Goal: Complete application form

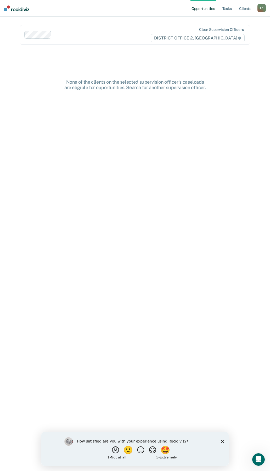
click at [262, 11] on div "L E" at bounding box center [261, 8] width 8 height 8
click at [258, 26] on link "Go to PSI Case Dashboard" at bounding box center [240, 28] width 44 height 4
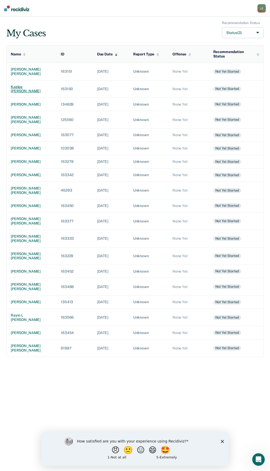
click at [26, 84] on td "kaelee [PERSON_NAME]" at bounding box center [32, 89] width 50 height 18
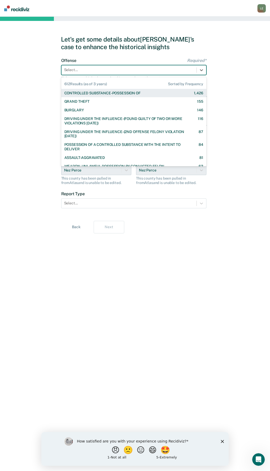
click at [100, 67] on div at bounding box center [129, 69] width 130 height 5
click at [97, 91] on div "CONTROLLED SUBSTANCE-POSSESSION OF" at bounding box center [102, 93] width 76 height 4
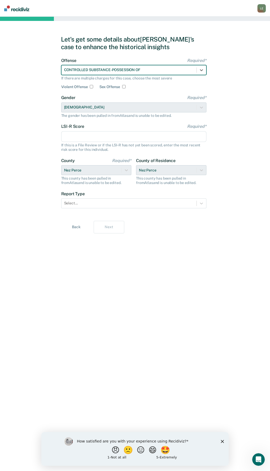
click at [82, 135] on input "LSI-R Score Required*" at bounding box center [133, 136] width 145 height 11
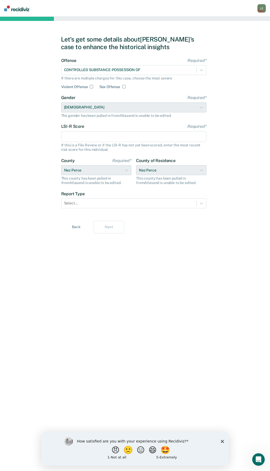
click at [98, 139] on input "LSI-R Score Required*" at bounding box center [133, 136] width 145 height 11
type input "23"
drag, startPoint x: 36, startPoint y: 184, endPoint x: 66, endPoint y: 195, distance: 32.9
click at [36, 184] on div "Let's get some details about [PERSON_NAME]'s case to enhance the historical ins…" at bounding box center [135, 244] width 270 height 454
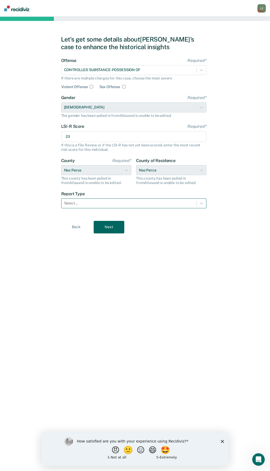
click at [80, 204] on div at bounding box center [129, 202] width 130 height 5
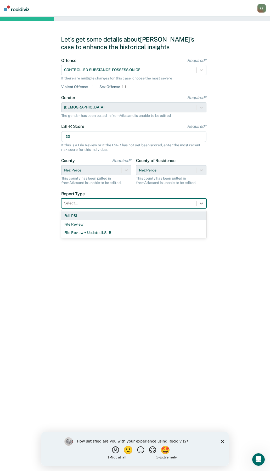
click at [77, 218] on div "Full PSI" at bounding box center [133, 215] width 145 height 9
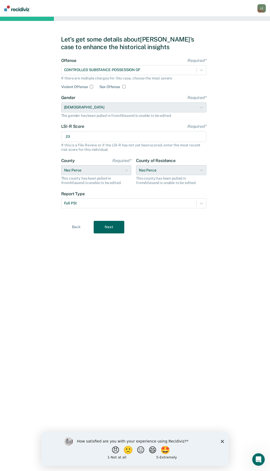
click at [108, 224] on button "Next" at bounding box center [109, 227] width 31 height 13
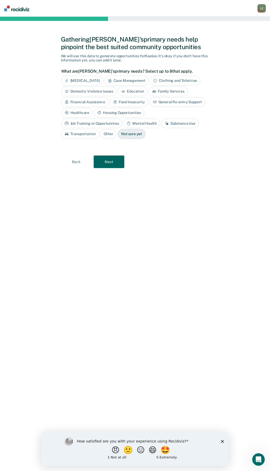
click at [161, 122] on div "Substance Use" at bounding box center [180, 124] width 38 height 10
click at [123, 122] on div "Mental Health" at bounding box center [141, 124] width 37 height 10
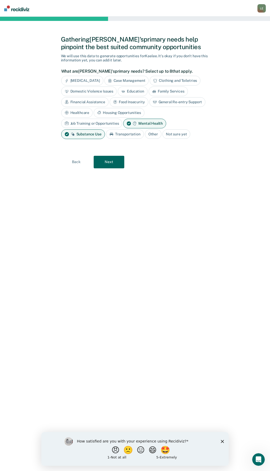
click at [116, 165] on button "Next" at bounding box center [109, 162] width 31 height 13
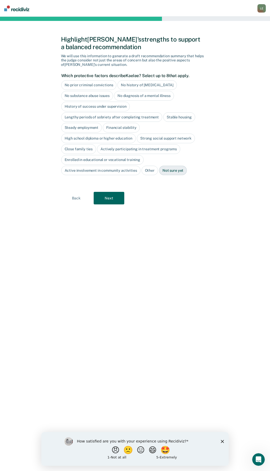
click at [113, 202] on button "Next" at bounding box center [109, 198] width 31 height 13
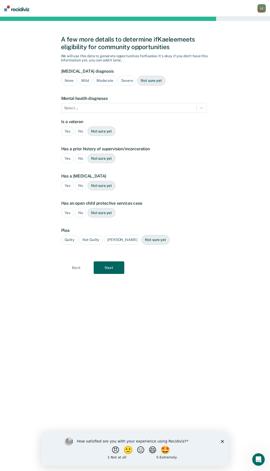
click at [110, 270] on button "Next" at bounding box center [109, 267] width 31 height 13
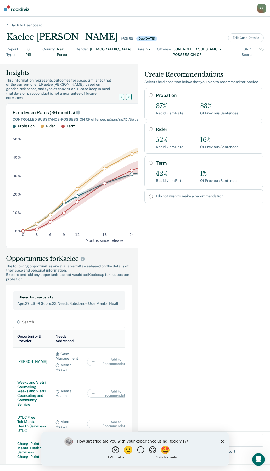
click at [149, 95] on input "Probation" at bounding box center [151, 95] width 4 height 4
radio input "true"
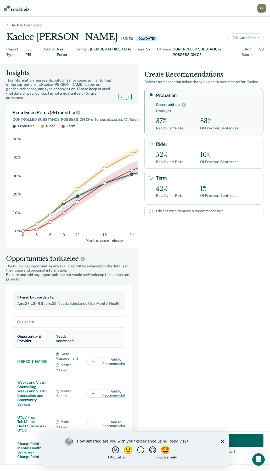
click at [242, 441] on button "Create" at bounding box center [203, 440] width 119 height 13
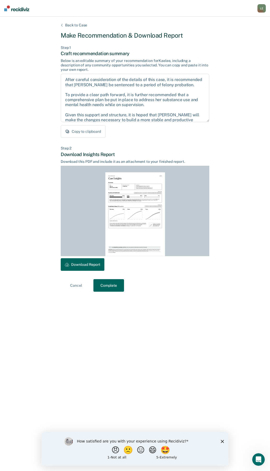
click at [82, 265] on button "Download Report" at bounding box center [83, 264] width 44 height 13
click at [261, 90] on div "Back to Case Make Recommendation & Download Report Step 1 Craft recommendation …" at bounding box center [135, 244] width 270 height 454
click at [113, 285] on button "Complete" at bounding box center [108, 285] width 31 height 13
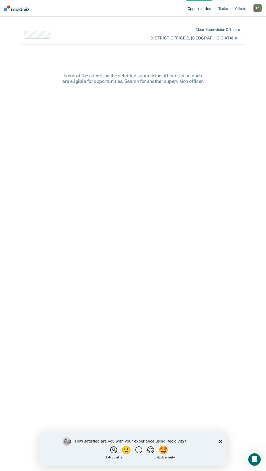
click at [256, 6] on div "L E" at bounding box center [257, 8] width 8 height 8
click at [223, 28] on link "Go to PSI Case Dashboard" at bounding box center [236, 28] width 44 height 4
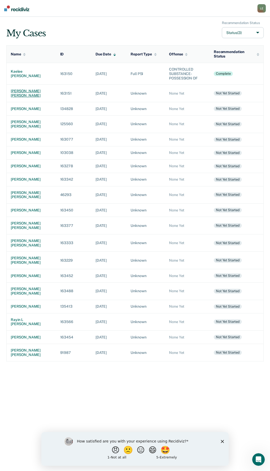
click at [24, 90] on div "[PERSON_NAME] [PERSON_NAME]" at bounding box center [31, 93] width 41 height 9
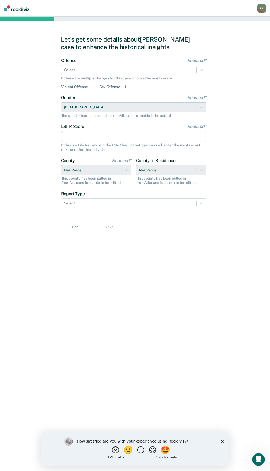
click at [223, 441] on polygon "Close survey" at bounding box center [222, 441] width 3 height 3
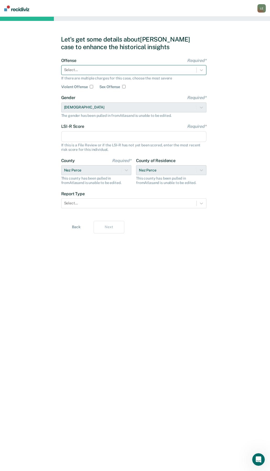
click at [76, 70] on div at bounding box center [129, 69] width 130 height 5
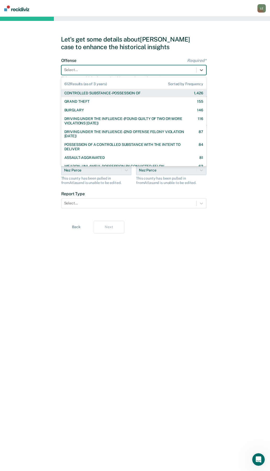
click at [80, 92] on div "CONTROLLED SUBSTANCE-POSSESSION OF" at bounding box center [102, 93] width 76 height 4
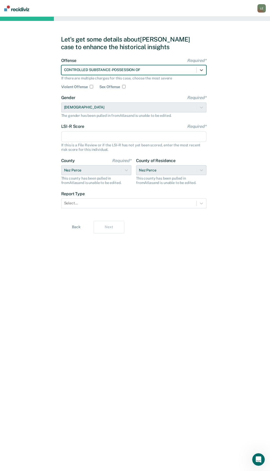
click at [78, 134] on input "LSI-R Score Required*" at bounding box center [133, 136] width 145 height 11
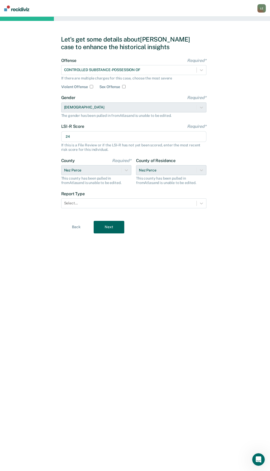
type input "24"
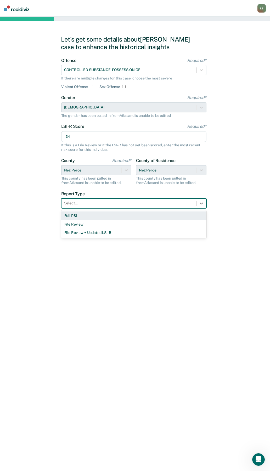
click at [91, 201] on div at bounding box center [129, 202] width 130 height 5
click at [88, 218] on div "Full PSI" at bounding box center [133, 215] width 145 height 9
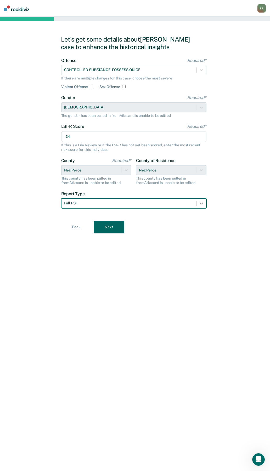
click at [118, 230] on button "Next" at bounding box center [109, 227] width 31 height 13
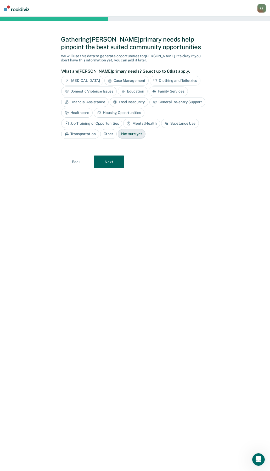
click at [111, 160] on button "Next" at bounding box center [109, 161] width 31 height 13
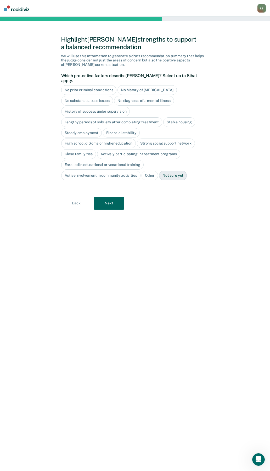
click at [110, 198] on button "Next" at bounding box center [109, 203] width 31 height 13
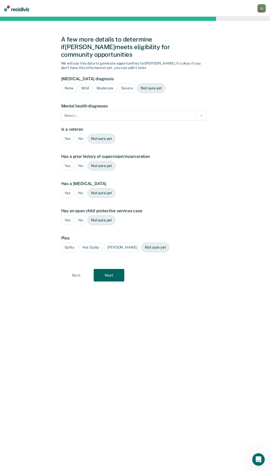
click at [114, 269] on button "Next" at bounding box center [109, 275] width 31 height 13
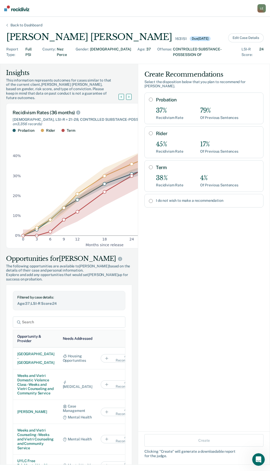
click at [149, 97] on input "Probation" at bounding box center [151, 99] width 4 height 4
radio input "true"
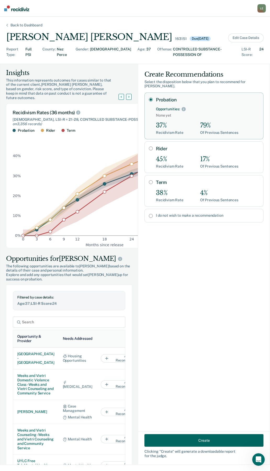
click at [249, 441] on button "Create" at bounding box center [203, 440] width 119 height 13
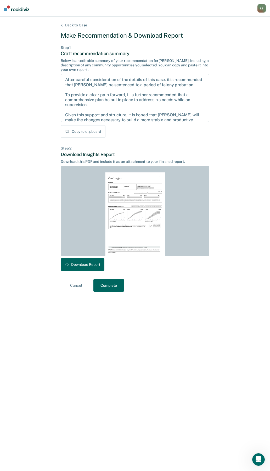
click at [84, 130] on button "Copy to clipboard" at bounding box center [83, 131] width 45 height 13
click at [84, 130] on button "Copied to clipboard" at bounding box center [84, 131] width 47 height 13
click at [84, 264] on button "Download Report" at bounding box center [83, 264] width 44 height 13
drag, startPoint x: 113, startPoint y: 285, endPoint x: 100, endPoint y: 172, distance: 113.4
click at [113, 285] on button "Complete" at bounding box center [108, 285] width 31 height 13
